Goal: Transaction & Acquisition: Download file/media

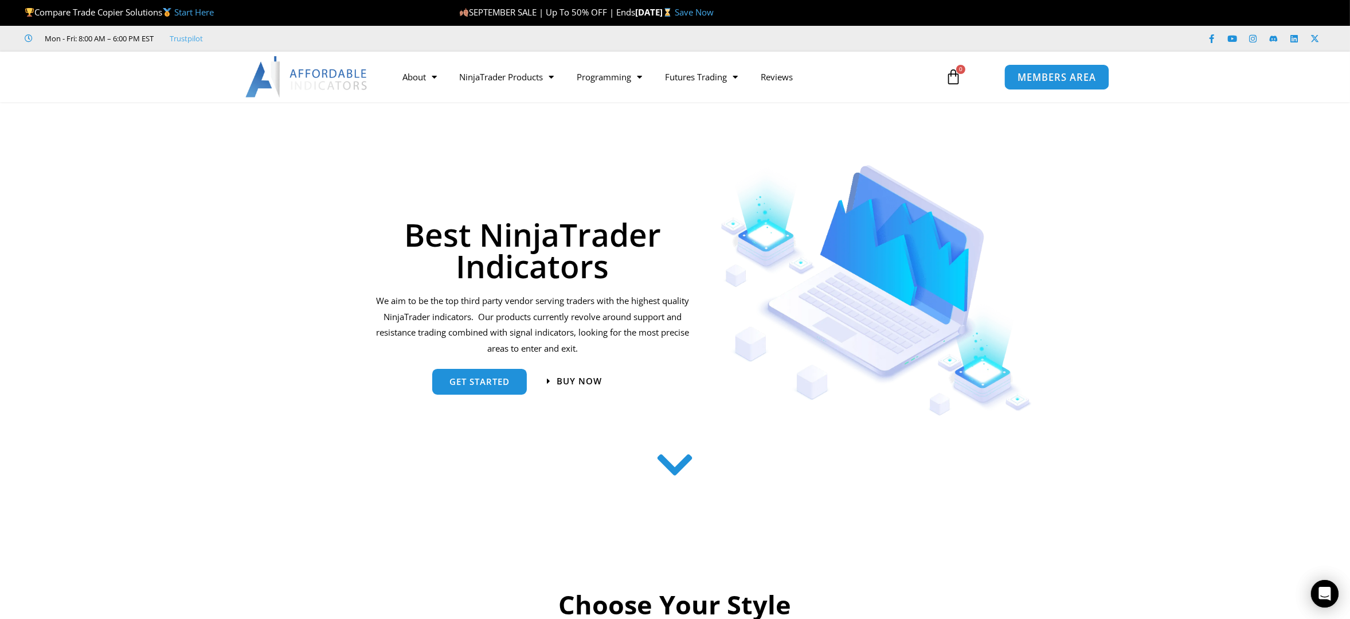
click at [1032, 72] on span "MEMBERS AREA" at bounding box center [1057, 77] width 79 height 10
click at [1069, 80] on span "MEMBERS AREA" at bounding box center [1057, 77] width 79 height 10
click at [1061, 73] on span "MEMBERS AREA" at bounding box center [1057, 77] width 79 height 10
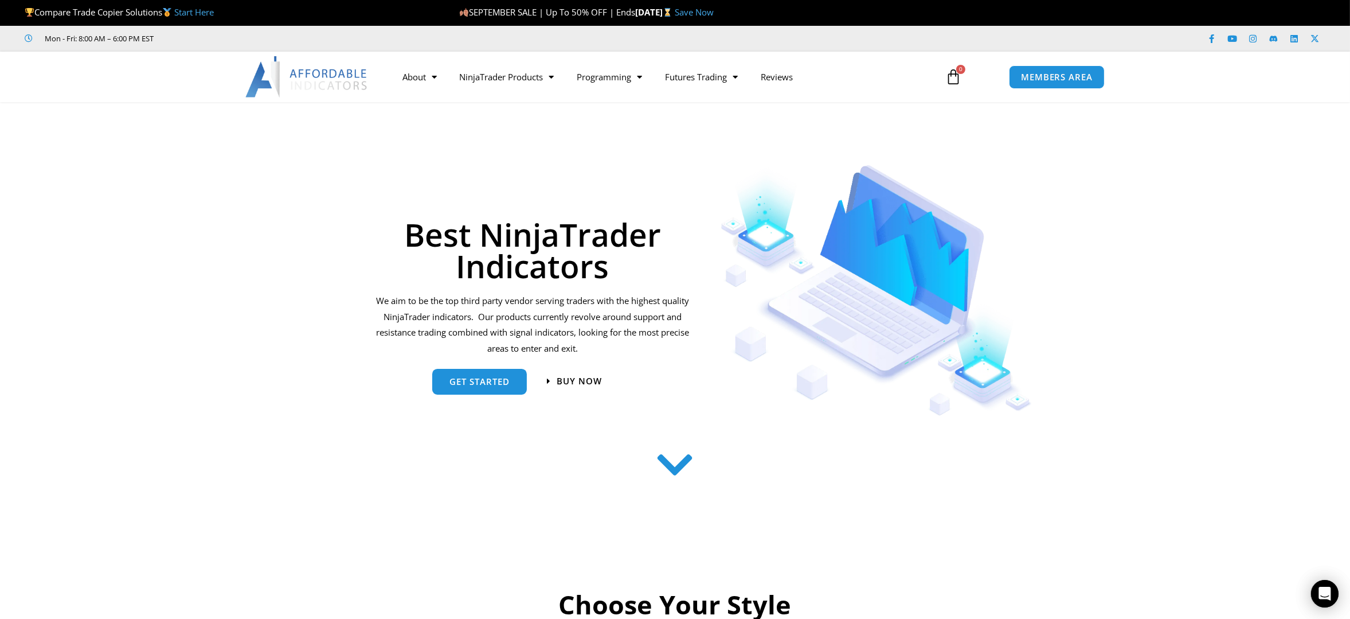
click at [201, 12] on link "Start Here" at bounding box center [194, 11] width 40 height 11
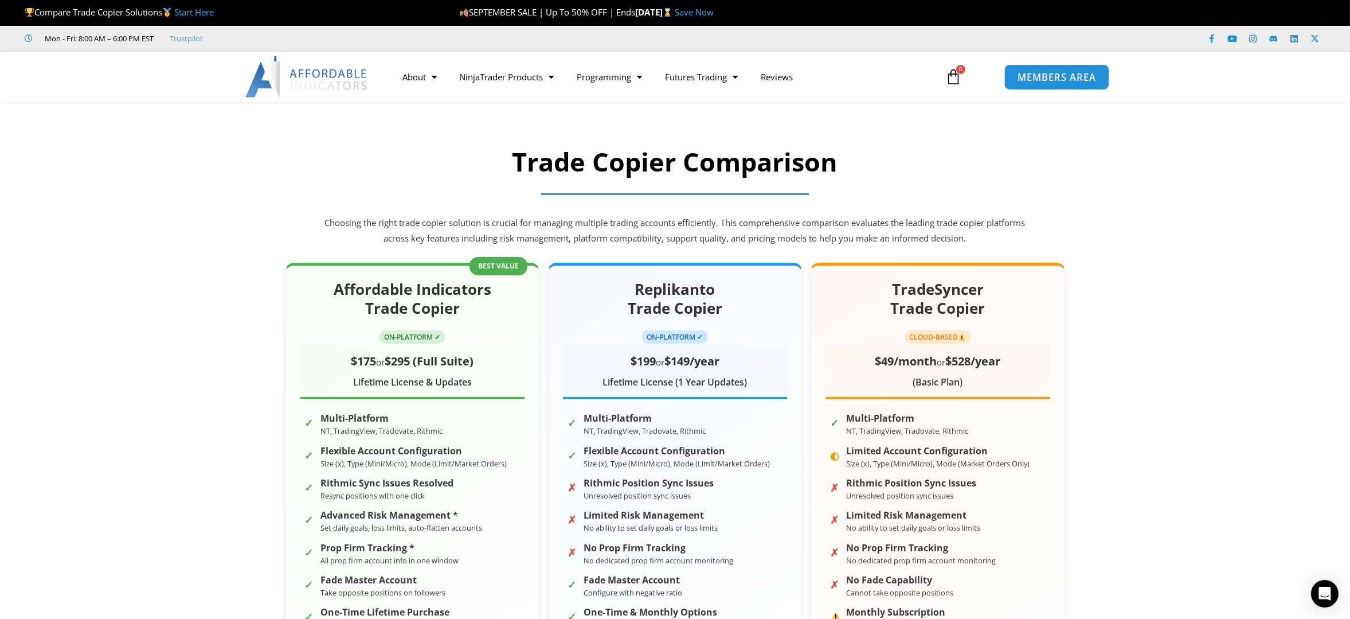
click at [1029, 75] on span "MEMBERS AREA" at bounding box center [1057, 77] width 79 height 10
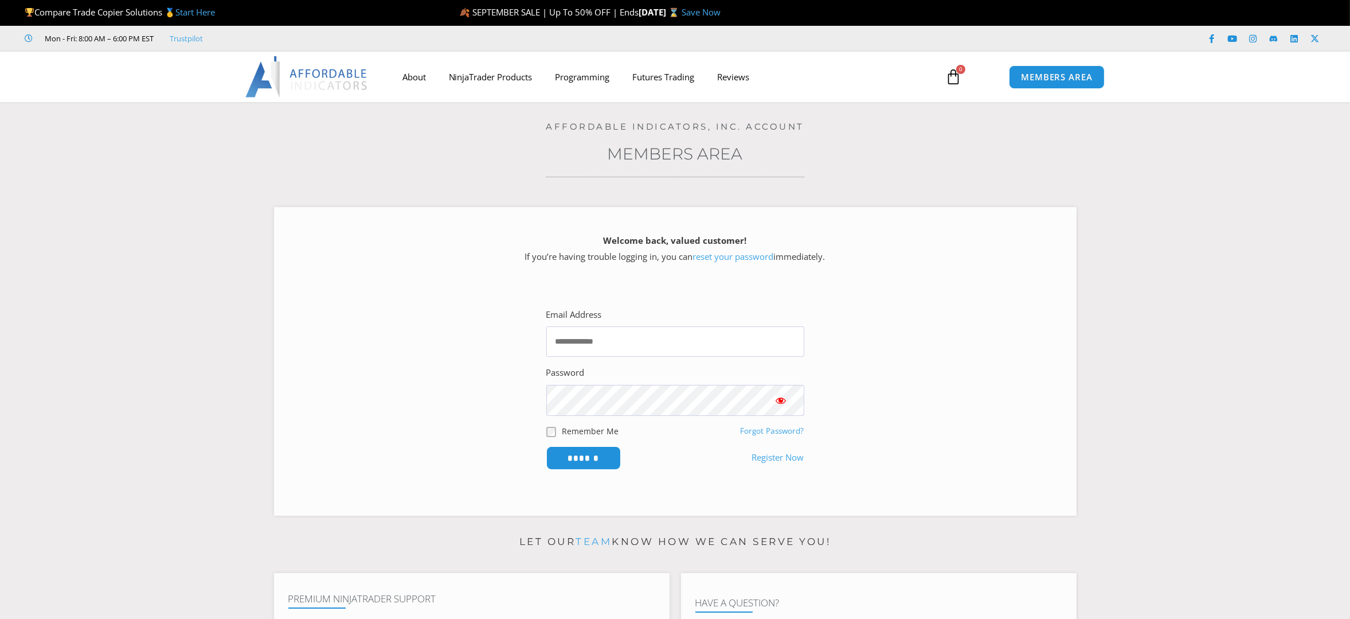
click at [496, 75] on link "NinjaTrader Products" at bounding box center [490, 77] width 107 height 26
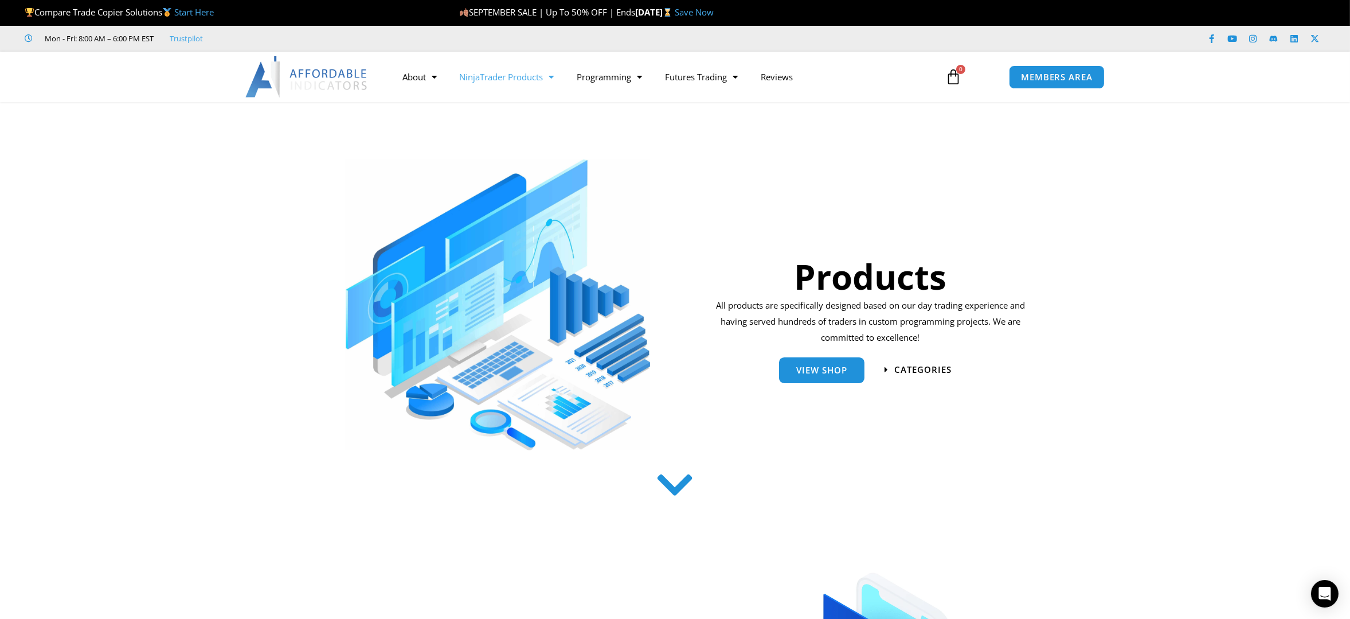
click at [496, 76] on link "NinjaTrader Products" at bounding box center [507, 77] width 118 height 26
click at [503, 135] on link "Trade Copier" at bounding box center [507, 141] width 118 height 21
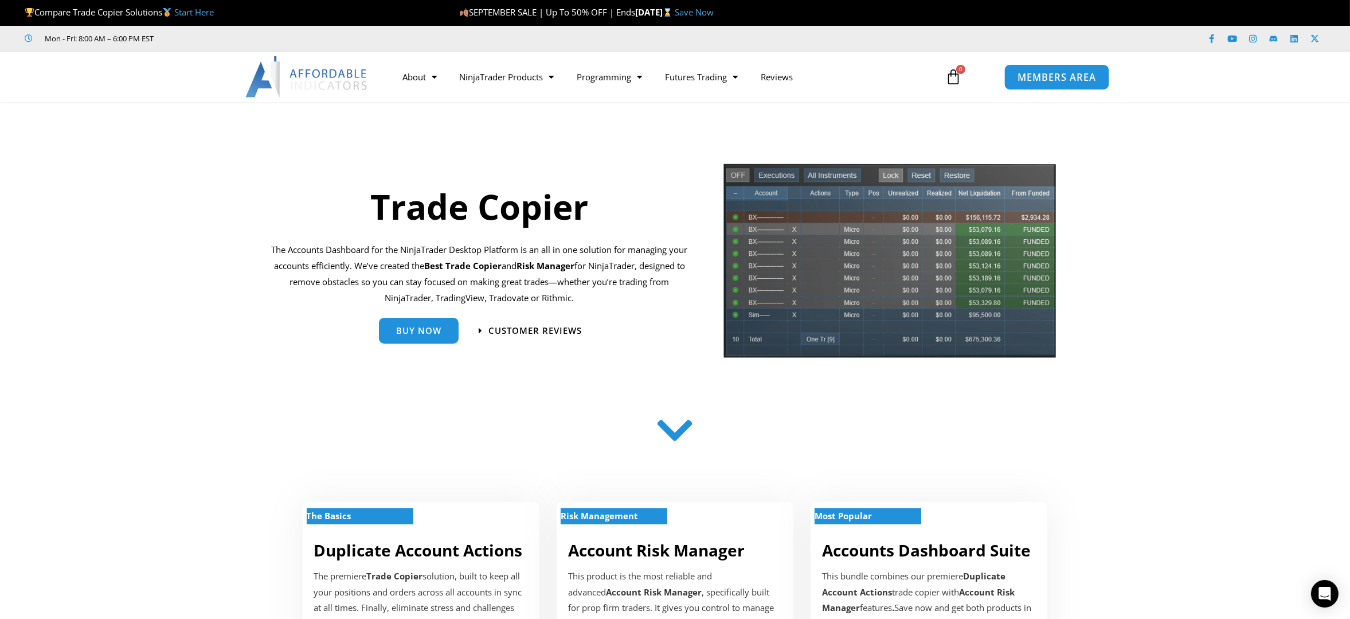
click at [1032, 72] on span "MEMBERS AREA" at bounding box center [1057, 77] width 79 height 10
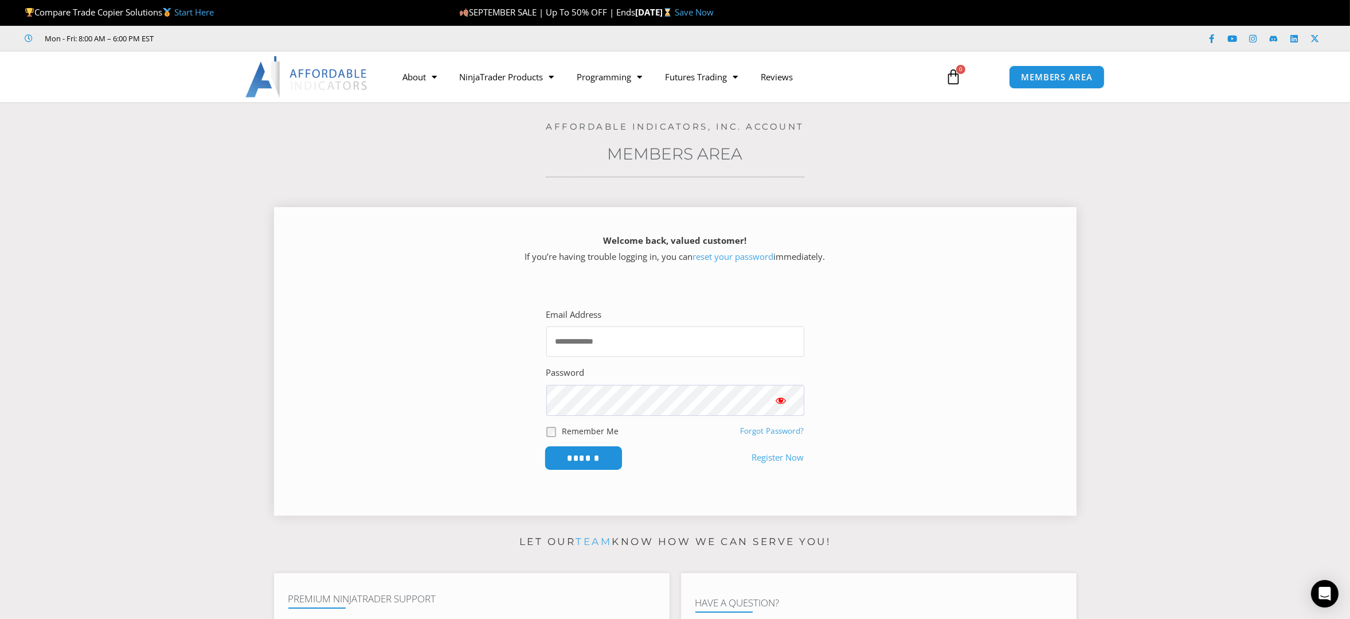
type input "**********"
click at [581, 459] on input "******" at bounding box center [583, 457] width 79 height 25
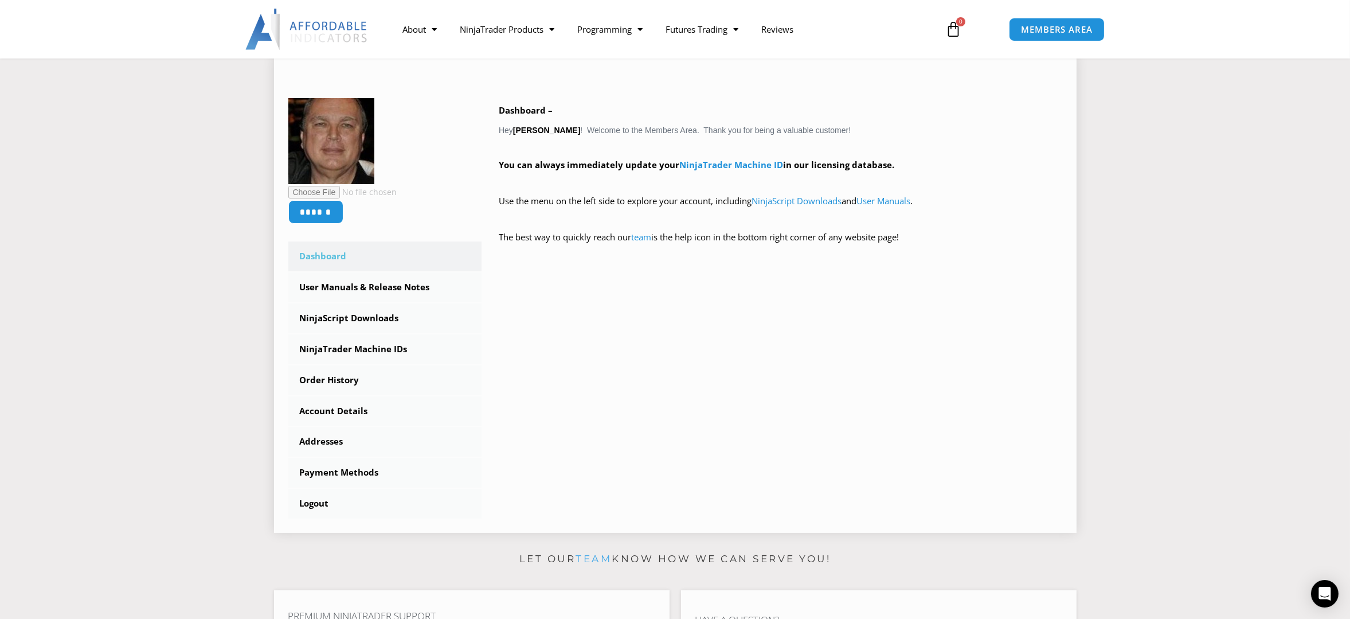
scroll to position [152, 0]
click at [367, 286] on link "User Manuals & Release Notes" at bounding box center [385, 287] width 194 height 30
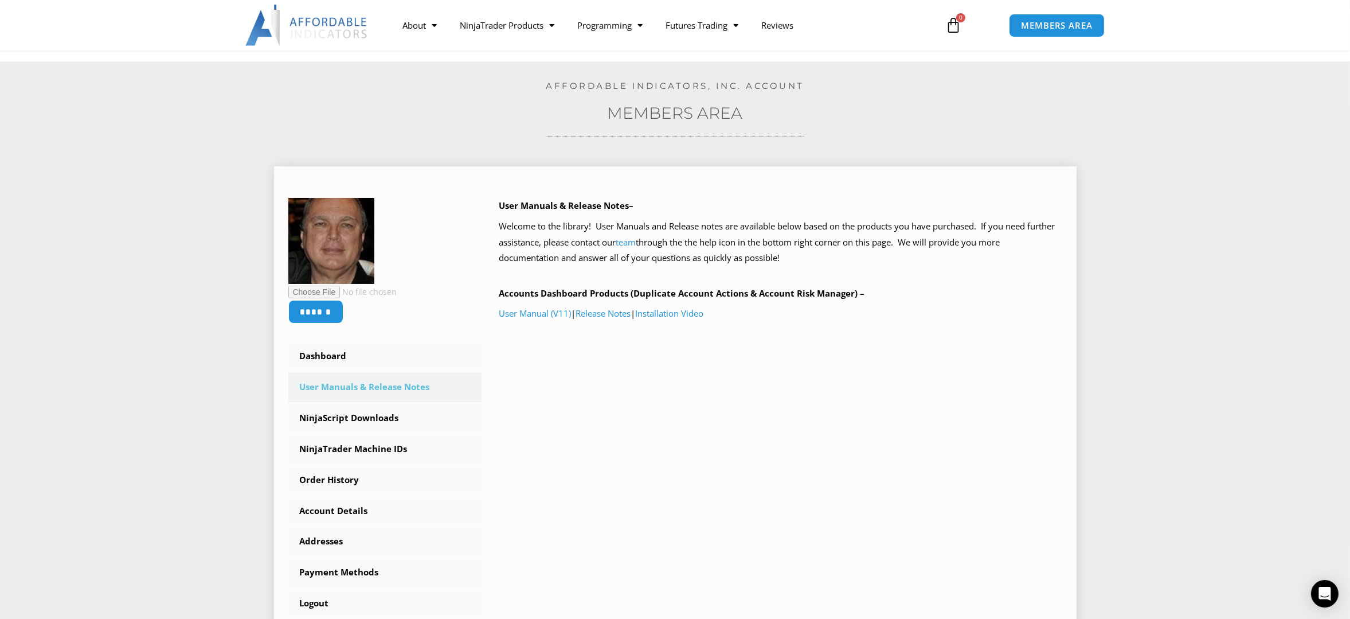
scroll to position [76, 0]
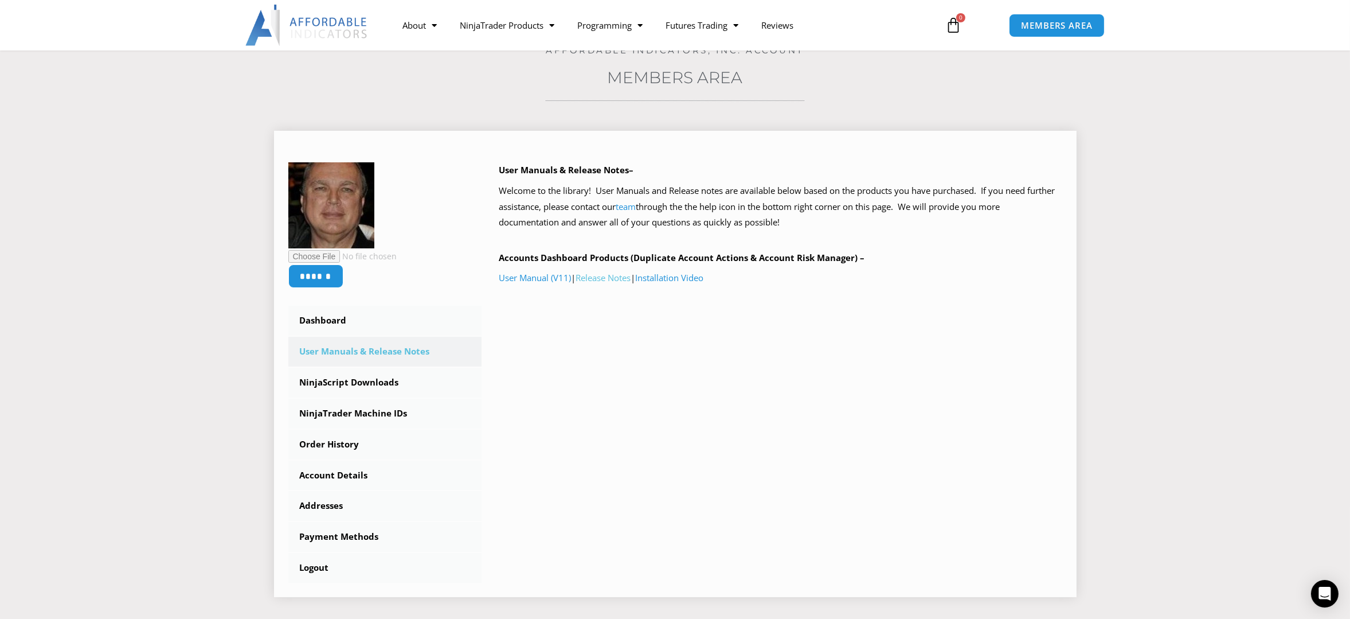
click at [614, 275] on link "Release Notes" at bounding box center [603, 277] width 55 height 11
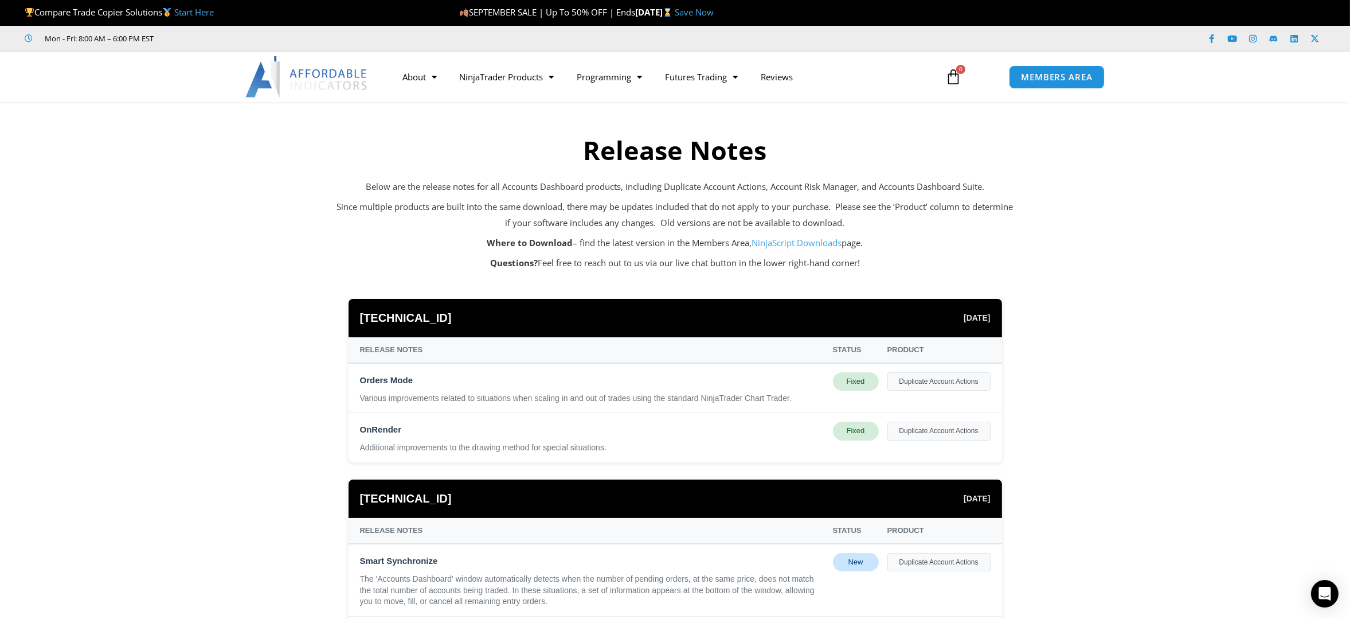
click at [775, 240] on link "NinjaScript Downloads" at bounding box center [797, 242] width 90 height 11
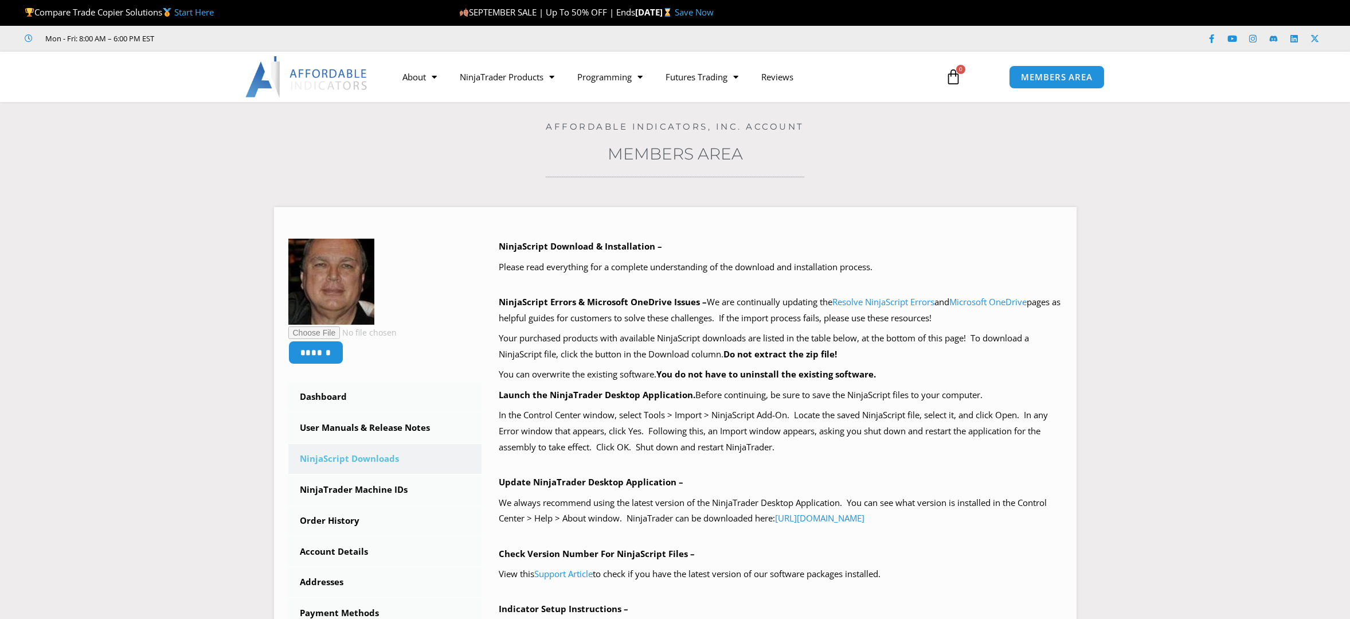
click at [773, 242] on p "NinjaScript Download & Installation –" at bounding box center [781, 246] width 564 height 16
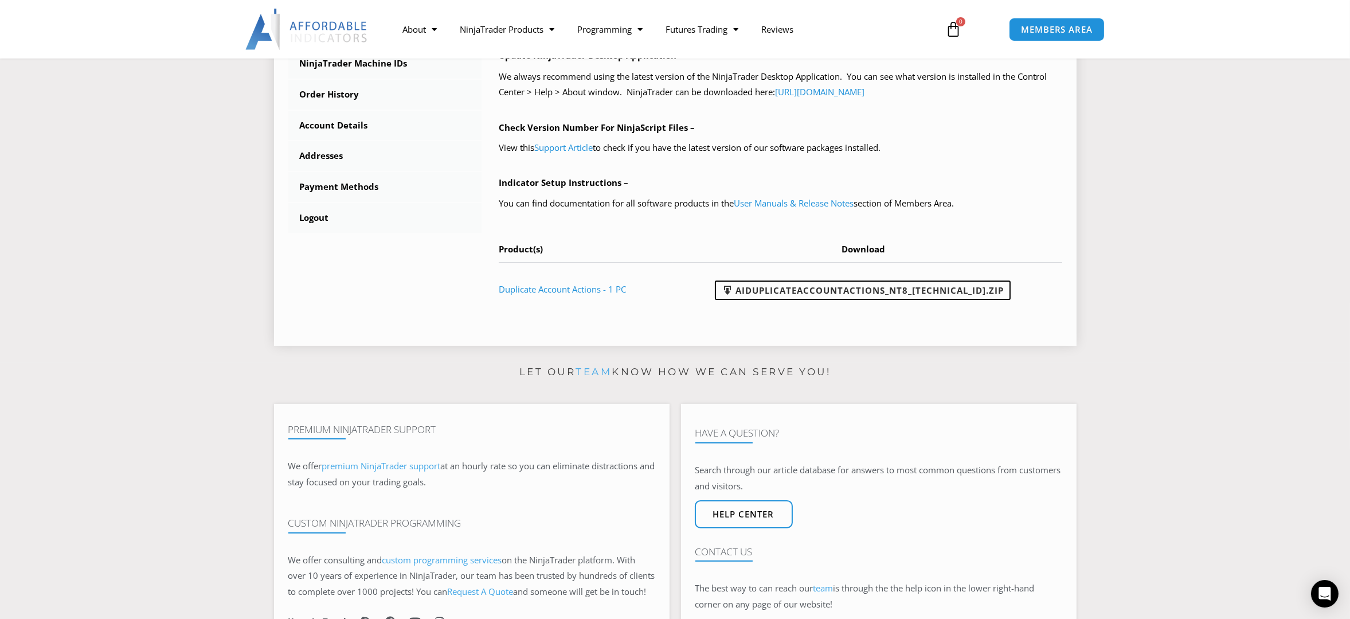
scroll to position [459, 0]
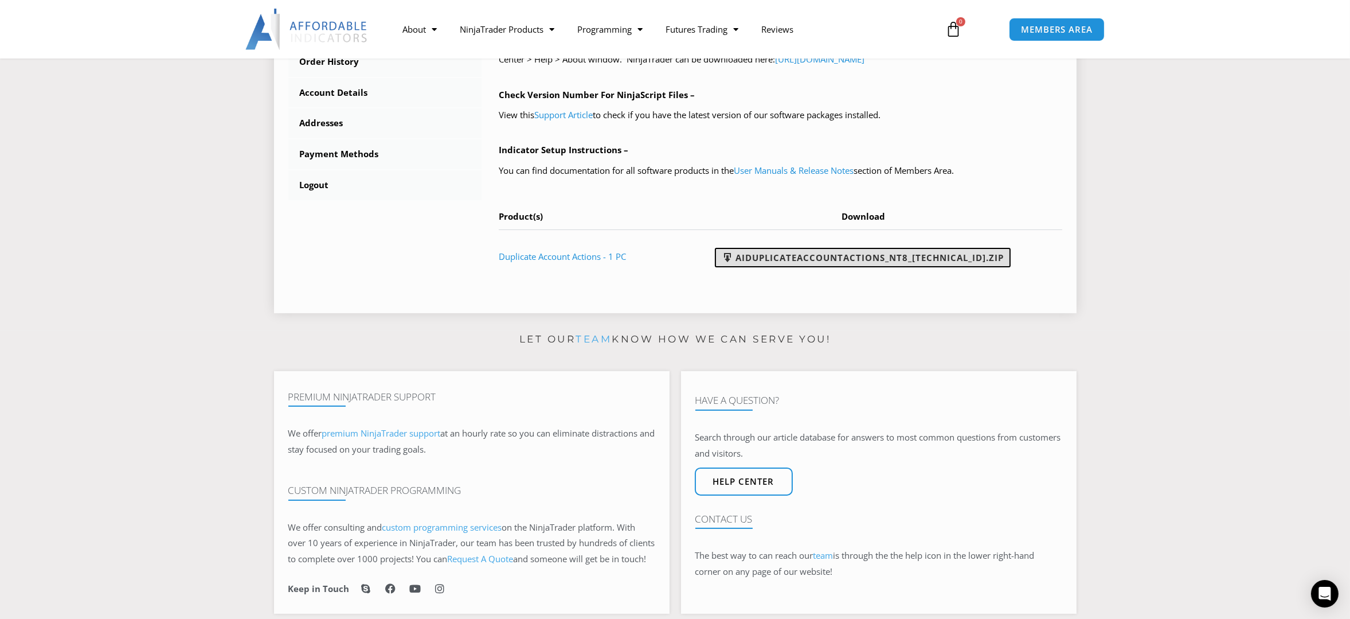
click at [788, 259] on link "AIDuplicateAccountActions_NT8_[TECHNICAL_ID].zip" at bounding box center [863, 257] width 296 height 19
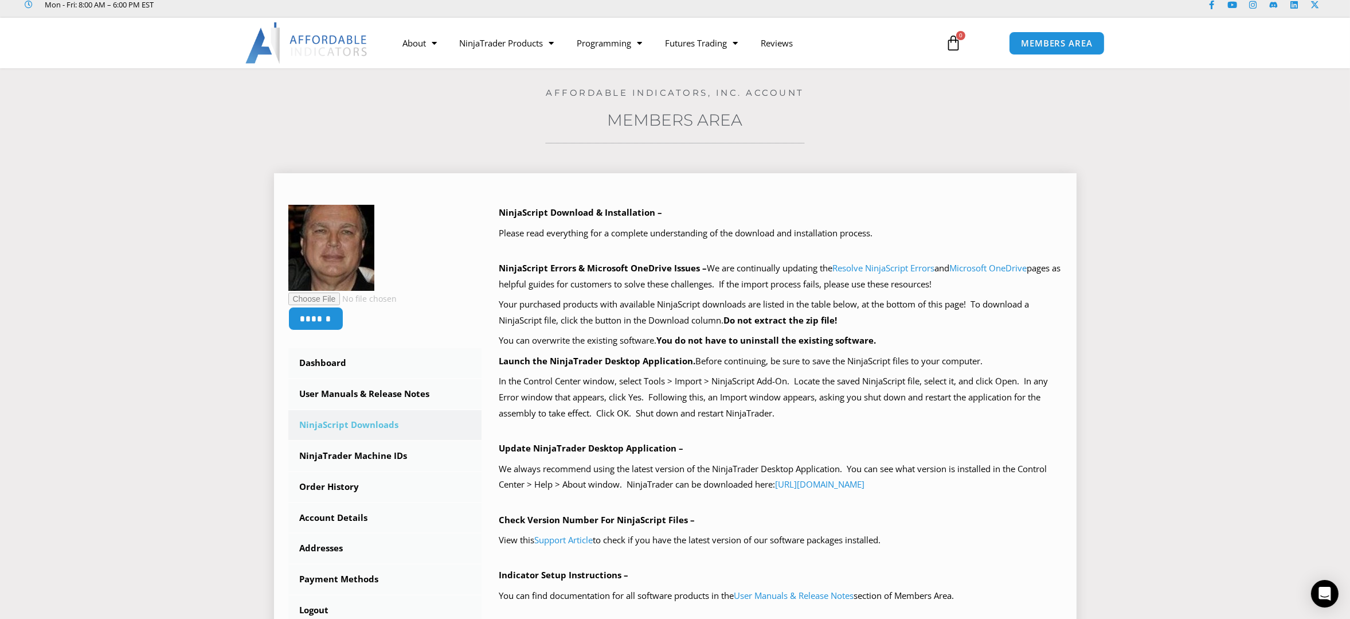
scroll to position [0, 0]
